Goal: Task Accomplishment & Management: Manage account settings

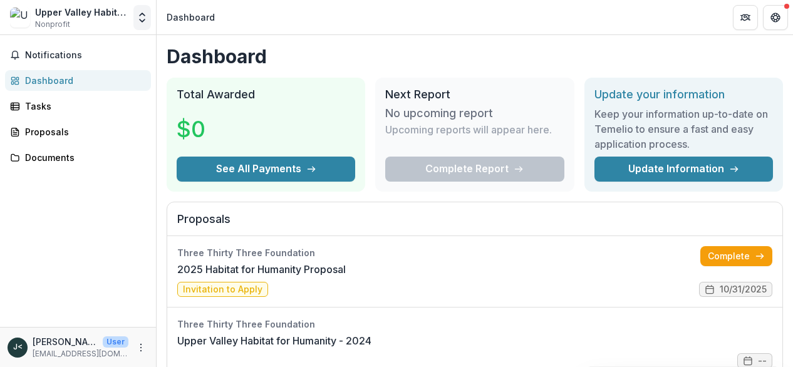
click at [140, 16] on icon "Open entity switcher" at bounding box center [142, 17] width 13 height 13
click at [70, 354] on p "[EMAIL_ADDRESS][DOMAIN_NAME]" at bounding box center [81, 353] width 96 height 11
click at [66, 343] on p "[PERSON_NAME] <[EMAIL_ADDRESS][DOMAIN_NAME]>" at bounding box center [65, 341] width 65 height 13
click at [112, 343] on p "User" at bounding box center [116, 341] width 26 height 11
click at [11, 346] on span "J<" at bounding box center [18, 348] width 20 height 20
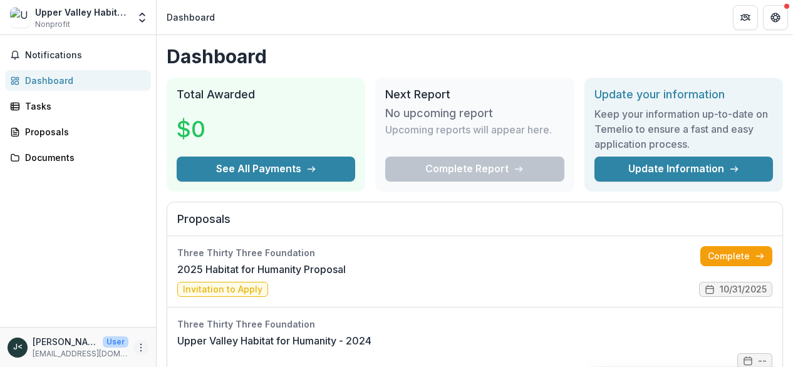
click at [140, 349] on icon "More" at bounding box center [141, 348] width 10 height 10
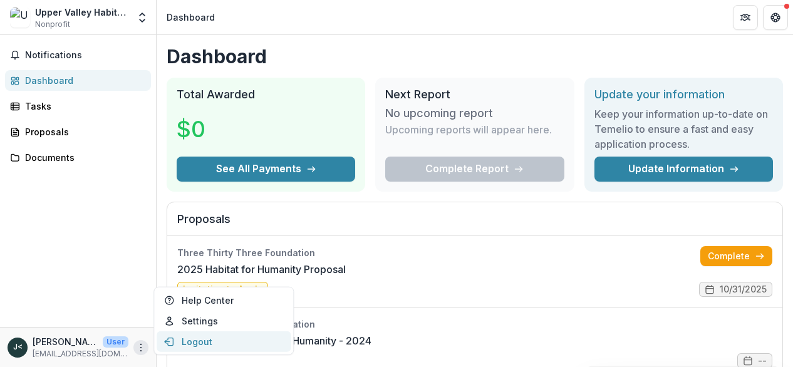
click at [199, 340] on button "Logout" at bounding box center [224, 341] width 134 height 21
